Goal: Task Accomplishment & Management: Manage account settings

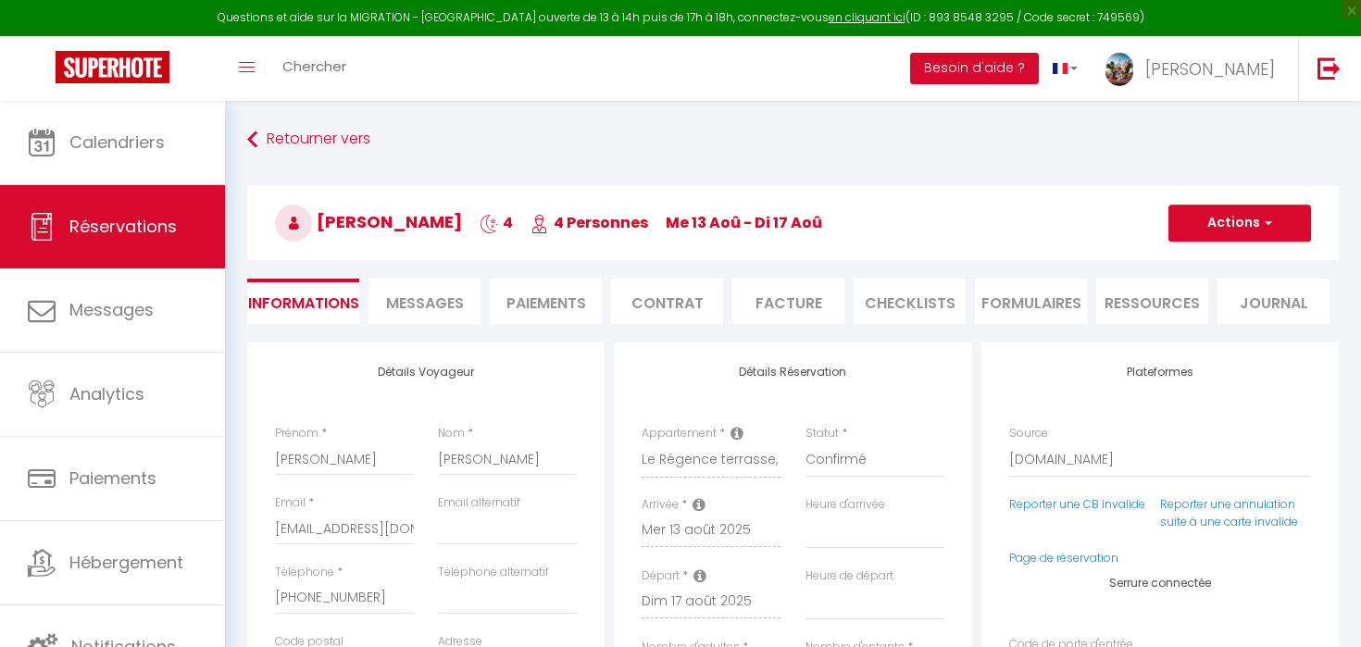
select select "IT"
select select
select select "14"
select select "2"
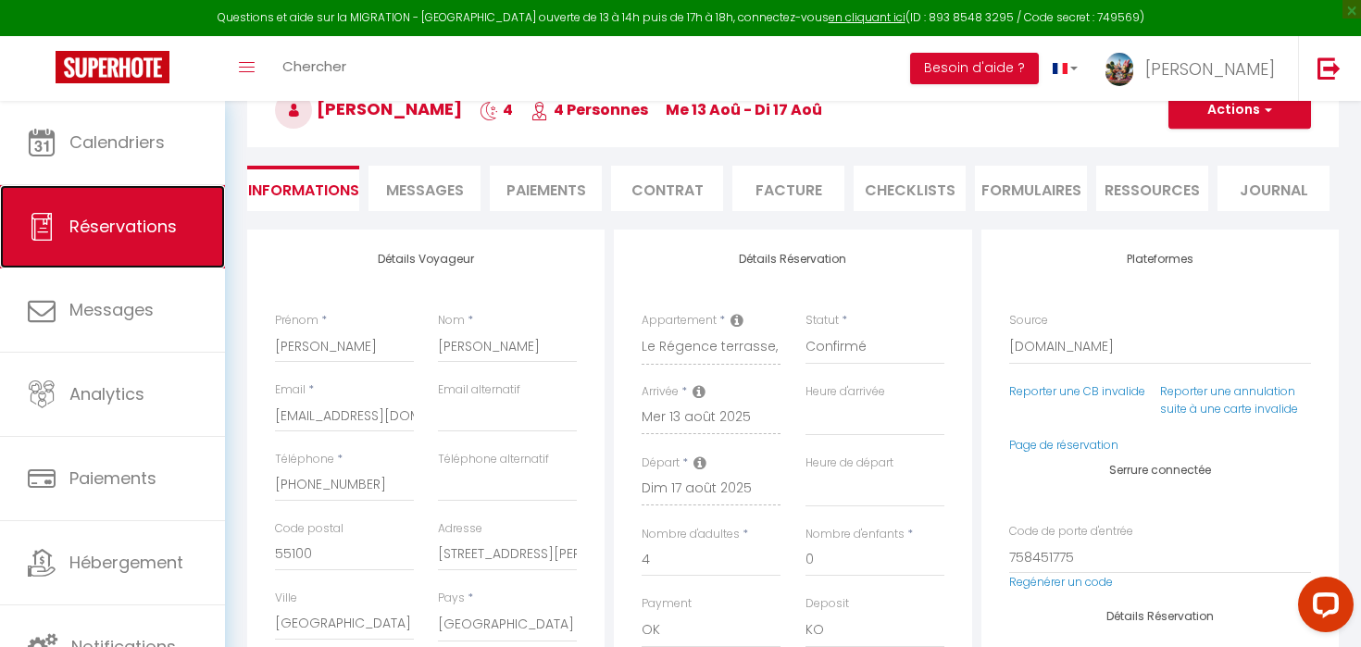
click at [127, 232] on span "Réservations" at bounding box center [122, 226] width 107 height 23
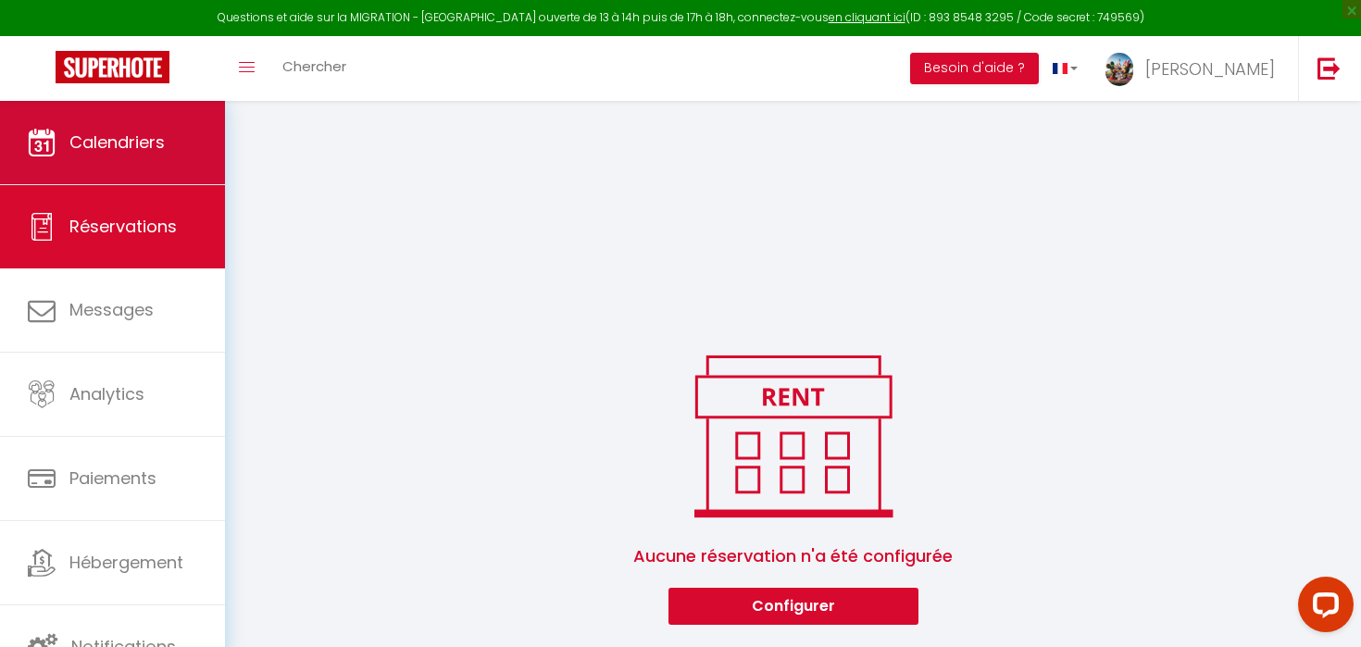
scroll to position [996, 0]
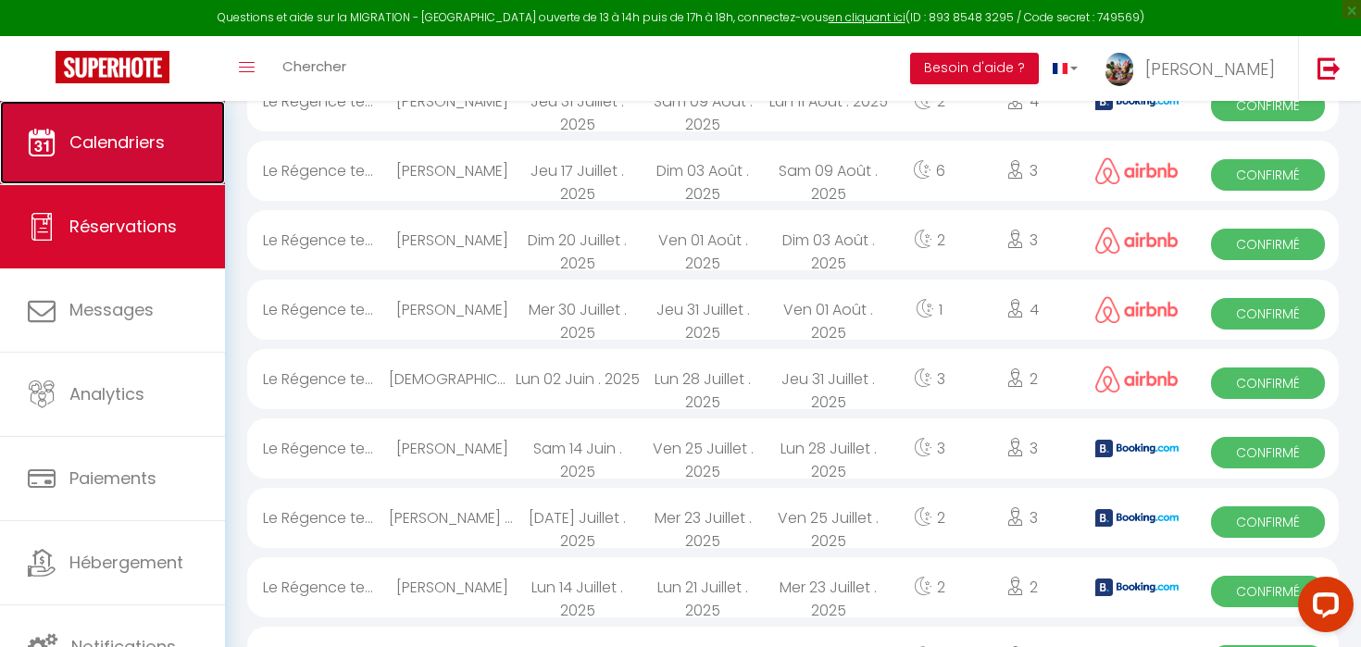
click at [183, 143] on link "Calendriers" at bounding box center [112, 142] width 225 height 83
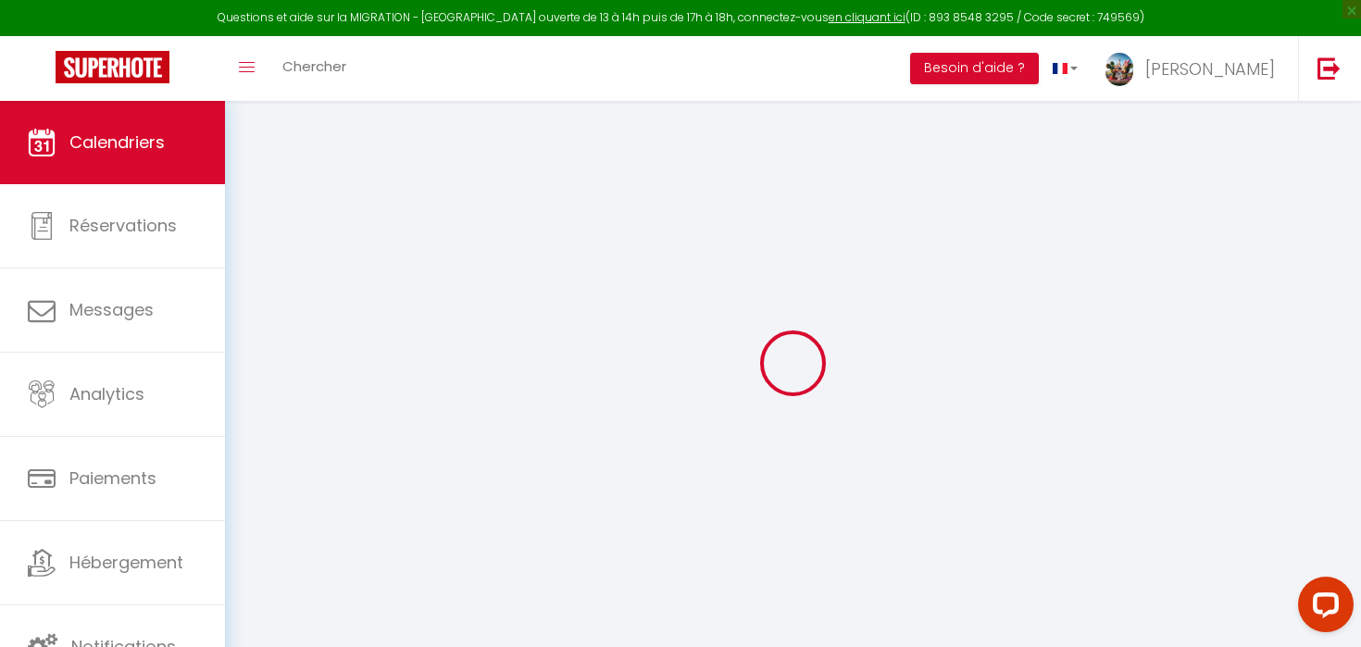
select select
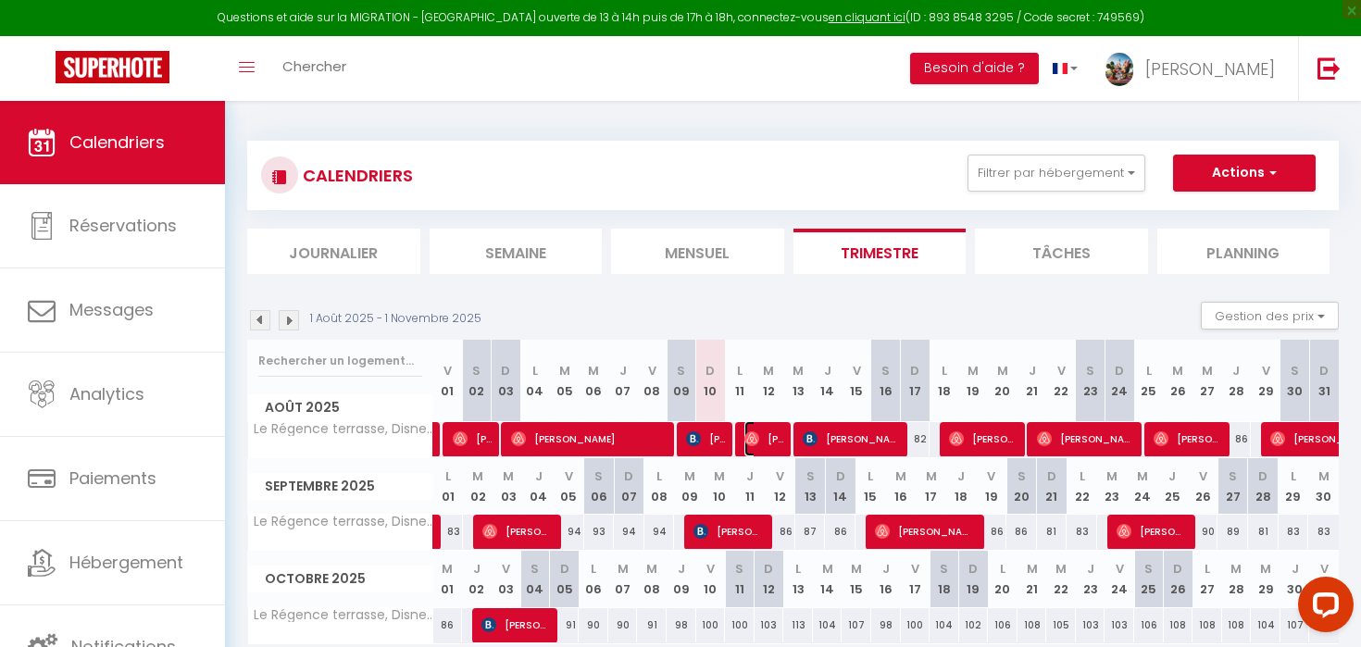
click at [745, 443] on img at bounding box center [752, 439] width 15 height 15
select select "OK"
select select "0"
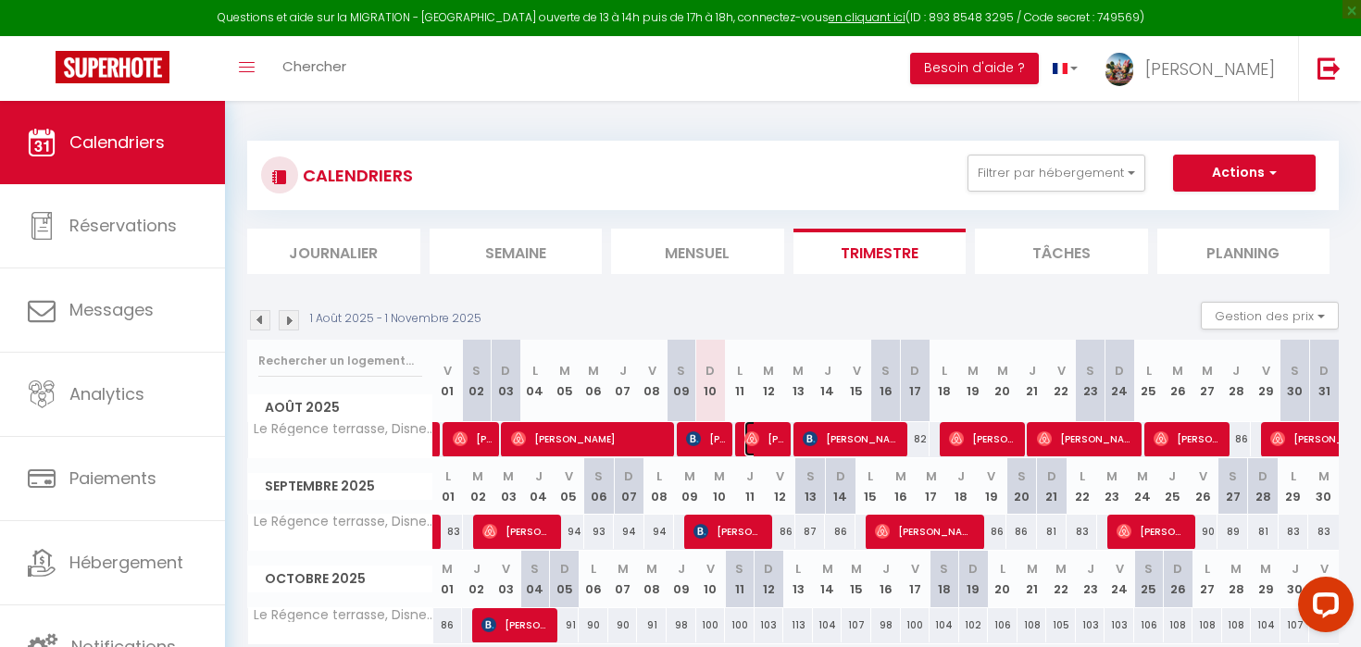
select select "1"
select select
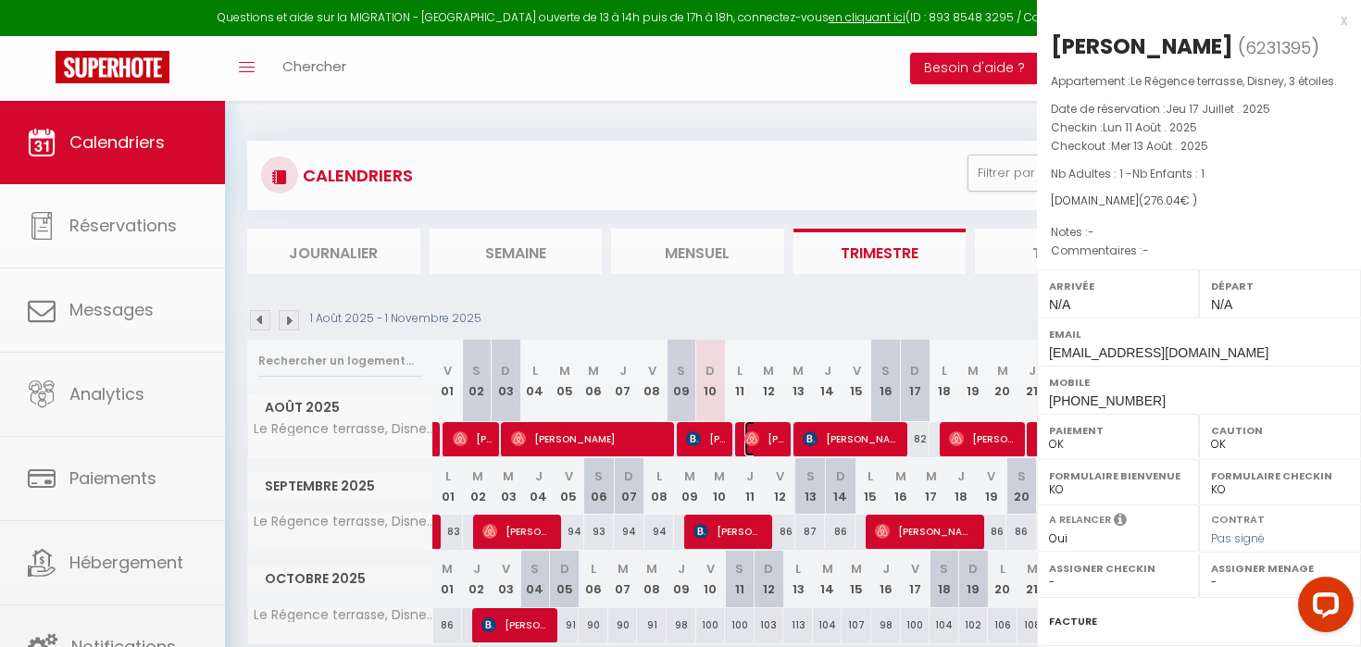
select select "22864"
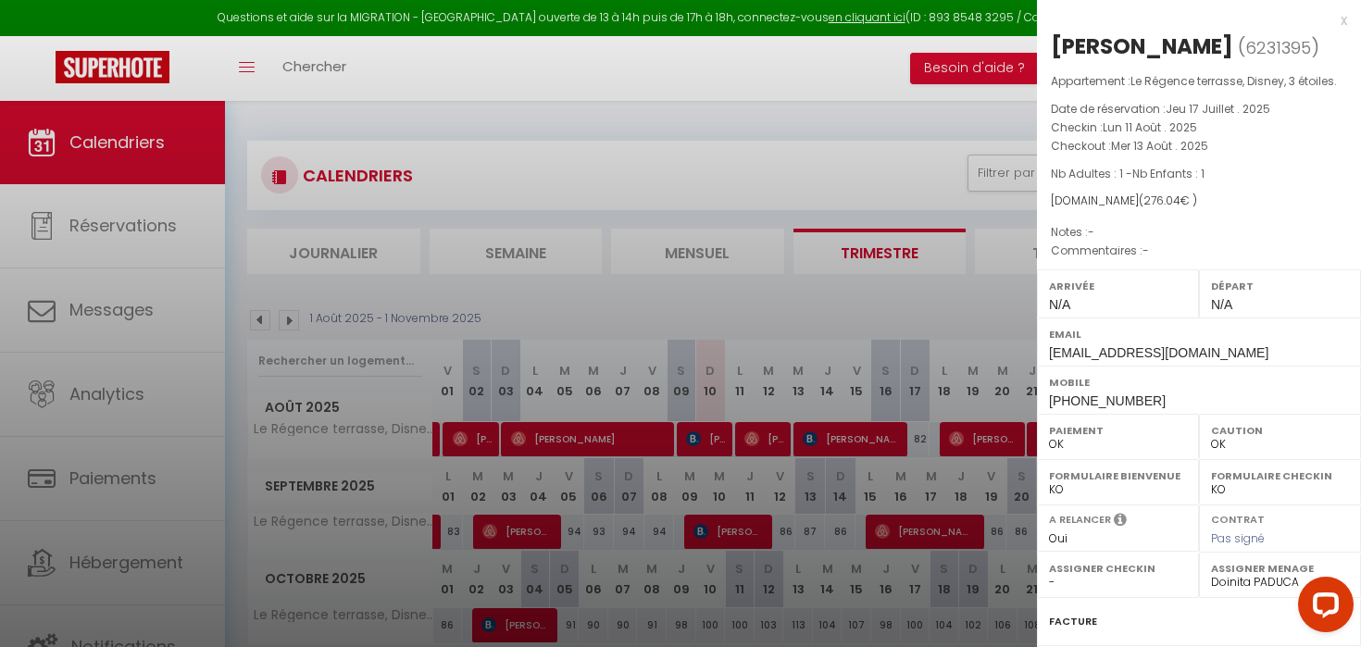
click at [557, 176] on div at bounding box center [680, 323] width 1361 height 647
